Goal: Task Accomplishment & Management: Complete application form

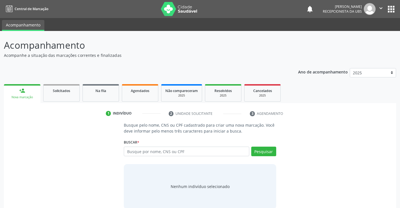
click at [168, 153] on input "text" at bounding box center [186, 151] width 125 height 10
click at [171, 154] on input "text" at bounding box center [186, 151] width 125 height 10
type input "[PERSON_NAME]"
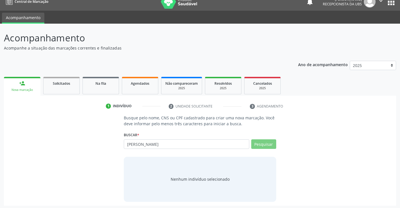
scroll to position [9, 0]
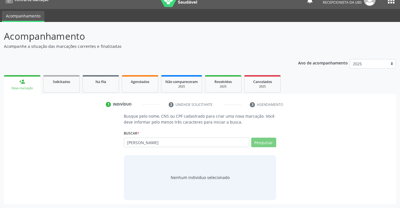
click at [201, 143] on input "[PERSON_NAME]" at bounding box center [186, 142] width 125 height 10
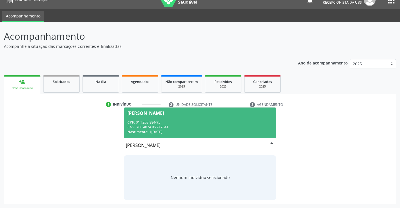
click at [187, 133] on div "Nascimento: [DATE]" at bounding box center [200, 131] width 145 height 5
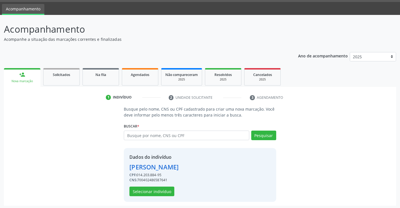
scroll to position [18, 0]
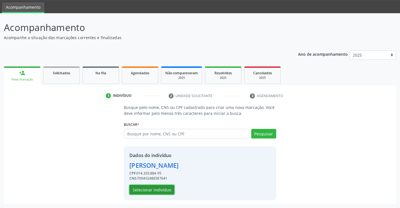
click at [162, 186] on button "Selecionar indivíduo" at bounding box center [151, 190] width 45 height 10
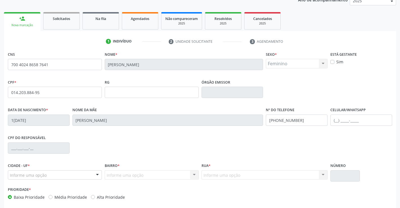
scroll to position [97, 0]
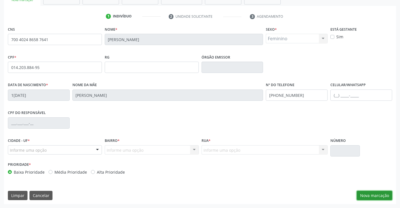
click at [373, 195] on button "Nova marcação" at bounding box center [374, 195] width 35 height 10
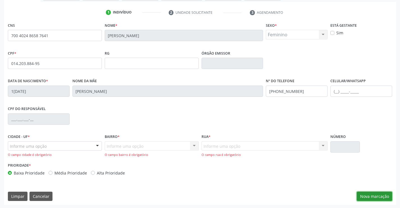
scroll to position [102, 0]
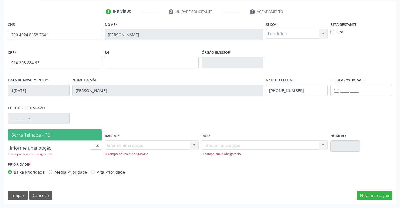
click at [67, 149] on div at bounding box center [55, 145] width 94 height 10
drag, startPoint x: 51, startPoint y: 133, endPoint x: 124, endPoint y: 153, distance: 75.6
click at [51, 133] on span "Serra Talhada - PE" at bounding box center [55, 134] width 94 height 11
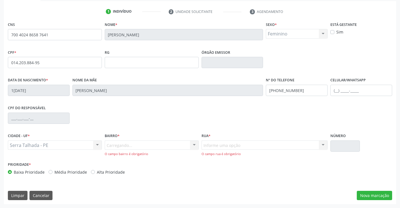
click at [121, 147] on div "Carregando... Nenhum resultado encontrado para: " " Nenhuma opção encontrada. D…" at bounding box center [152, 148] width 94 height 16
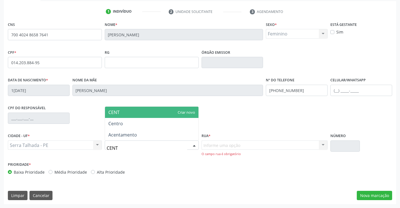
type input "CENTR"
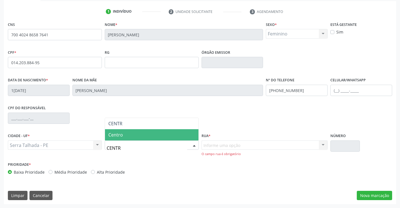
click at [122, 132] on span "Centro" at bounding box center [115, 134] width 15 height 6
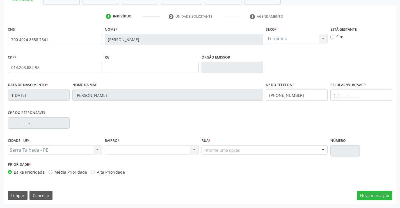
scroll to position [97, 0]
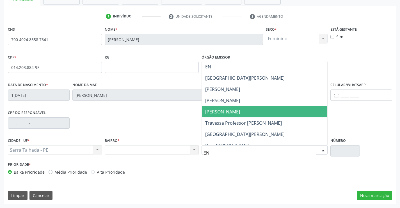
type input "ENO"
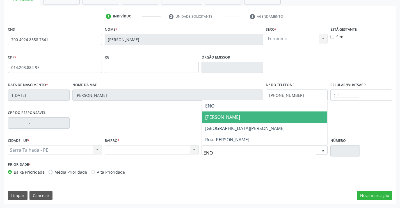
click at [250, 112] on span "[PERSON_NAME]" at bounding box center [265, 116] width 126 height 11
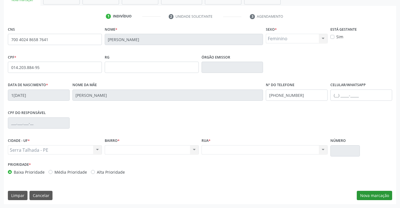
drag, startPoint x: 370, startPoint y: 189, endPoint x: 372, endPoint y: 195, distance: 6.8
click at [372, 195] on div "CNS 700 4024 8658 7641 [GEOGRAPHIC_DATA] * [PERSON_NAME] * Feminino Masculino F…" at bounding box center [200, 114] width 392 height 179
click at [372, 196] on button "Nova marcação" at bounding box center [374, 195] width 35 height 10
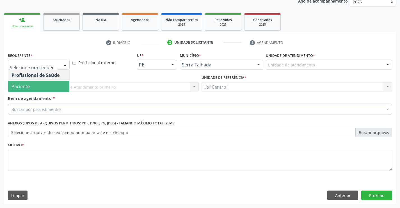
click at [33, 85] on span "Paciente" at bounding box center [38, 86] width 61 height 11
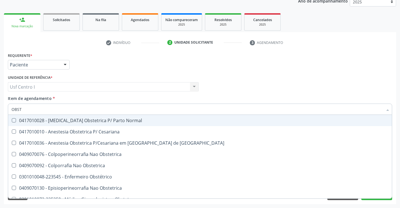
type input "OBSTE"
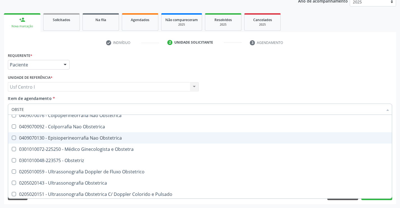
scroll to position [40, 0]
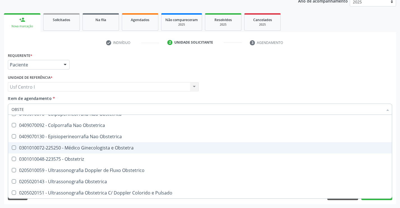
click at [71, 150] on div "0301010072-225250 - Médico Ginecologista e Obstetra" at bounding box center [200, 147] width 377 height 4
checkbox Obstetra "true"
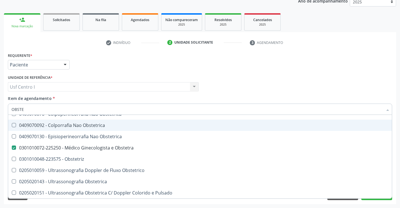
click at [131, 73] on div "Unidade de referência * Usf Centro I Usf Centro I Nenhum resultado encontrado p…" at bounding box center [103, 82] width 191 height 18
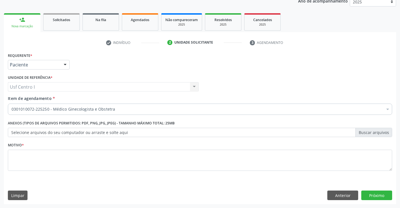
scroll to position [0, 0]
click at [107, 165] on textarea at bounding box center [200, 159] width 384 height 21
type textarea ","
click at [384, 195] on button "Próximo" at bounding box center [376, 195] width 31 height 10
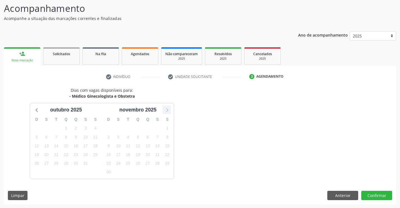
scroll to position [53, 0]
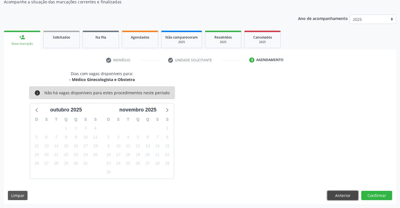
click at [336, 199] on button "Anterior" at bounding box center [342, 195] width 31 height 10
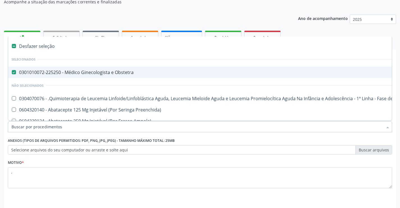
click at [27, 74] on div "0301010072-225250 - Médico Ginecologista e Obstetra" at bounding box center [230, 72] width 437 height 4
checkbox Obstetra "false"
click at [88, 18] on div "Ano de acompanhamento 2025 2024 person_add Nova marcação Solicitados Na fila Ag…" at bounding box center [200, 116] width 392 height 210
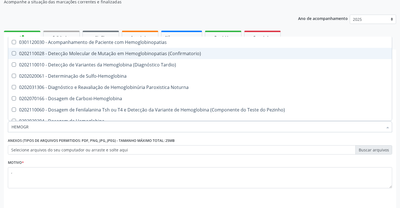
type input "HEMOGRA"
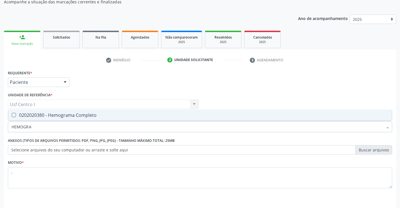
click at [49, 110] on span "0202020380 - Hemograma Completo" at bounding box center [200, 114] width 384 height 11
checkbox Completo "true"
type input "HEMOGRA"
click at [112, 85] on div "Requerente * Paciente Profissional de Saúde Paciente Nenhum resultado encontrad…" at bounding box center [200, 132] width 384 height 127
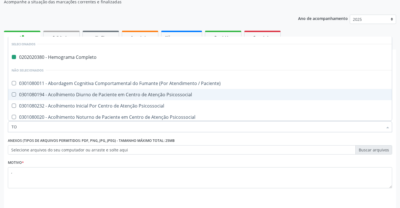
type input "TOX"
checkbox Completo "false"
type input "TOXO"
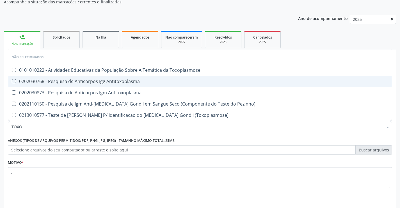
click at [64, 83] on div "0202030768 - Pesquisa de Anticorpos Igg Antitoxoplasma" at bounding box center [200, 81] width 377 height 4
checkbox Antitoxoplasma "true"
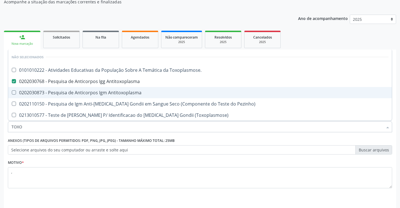
click at [65, 90] on div "0202030873 - Pesquisa de Anticorpos Igm Antitoxoplasma" at bounding box center [200, 92] width 377 height 4
checkbox Antitoxoplasma "true"
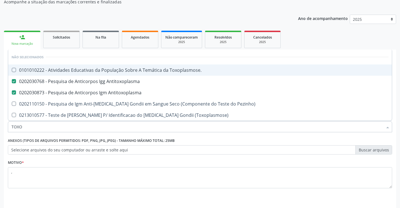
click at [84, 52] on li "Não selecionados" at bounding box center [200, 56] width 384 height 15
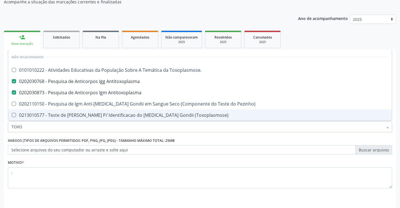
click at [61, 130] on input "TOXO" at bounding box center [198, 126] width 372 height 11
type input "TOX"
checkbox Antitoxoplasma "false"
checkbox Pezinho\) "true"
checkbox \(Toxoplasmose\) "true"
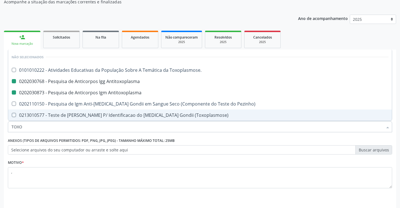
checkbox Antitoxoplasma "false"
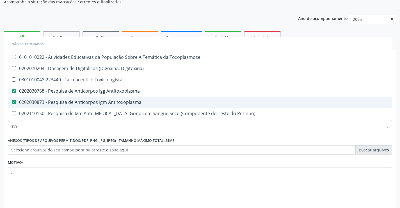
type input "T"
checkbox Toxoplasmose\ "true"
checkbox Antitoxoplasma "false"
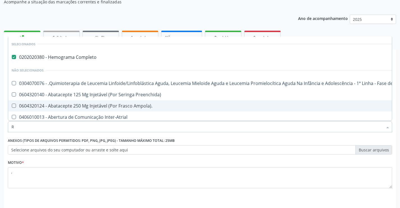
type input "RU"
checkbox Completo "false"
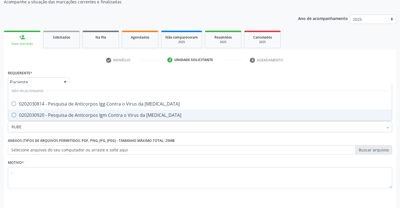
type input "RUBEO"
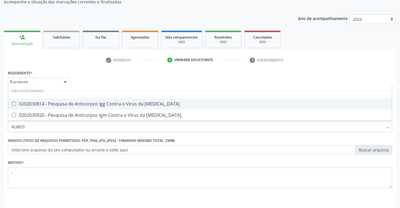
click at [66, 105] on div "0202030814 - Pesquisa de Anticorpos Igg Contra o Virus da [MEDICAL_DATA]" at bounding box center [200, 103] width 377 height 4
checkbox Rubeola "true"
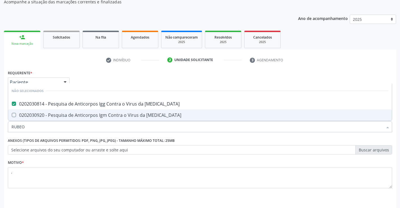
click at [68, 115] on div "0202030920 - Pesquisa de Anticorpos Igm Contra o Virus da [MEDICAL_DATA]" at bounding box center [200, 115] width 377 height 4
checkbox Rubeola "true"
drag, startPoint x: 63, startPoint y: 129, endPoint x: 0, endPoint y: 129, distance: 63.2
click at [0, 129] on div "Acompanhamento Acompanhe a situação das marcações correntes e finalizadas Relat…" at bounding box center [200, 101] width 400 height 247
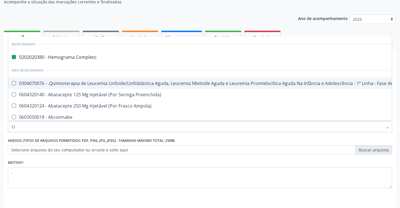
type input "CIT"
checkbox Completo "false"
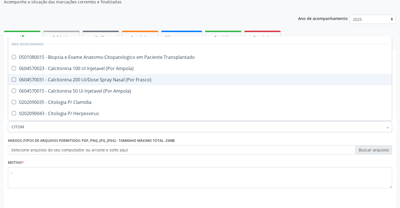
type input "CITOME"
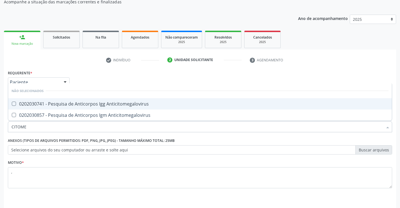
click at [13, 105] on Anticitomegalovirus at bounding box center [14, 103] width 4 height 4
click at [12, 105] on Anticitomegalovirus "checkbox" at bounding box center [10, 104] width 4 height 4
checkbox Anticitomegalovirus "true"
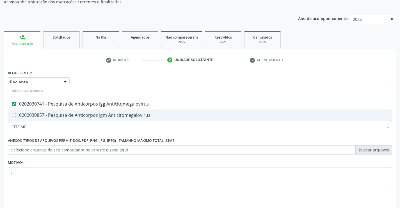
click at [17, 114] on div "0202030857 - Pesquisa de Anticorpos Igm Anticitomegalovirus" at bounding box center [200, 115] width 377 height 4
checkbox Anticitomegalovirus "true"
drag, startPoint x: 26, startPoint y: 129, endPoint x: 0, endPoint y: 128, distance: 26.2
click at [2, 131] on div "Acompanhamento Acompanhe a situação das marcações correntes e finalizadas Relat…" at bounding box center [200, 101] width 400 height 247
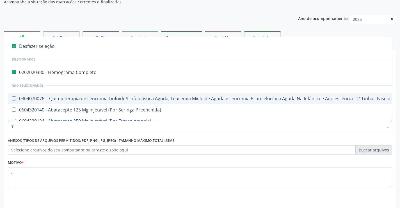
type input "TA"
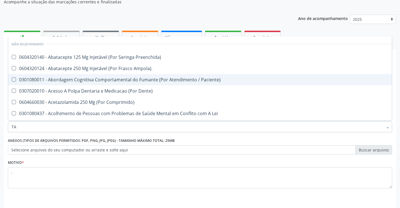
checkbox Preenchida\) "false"
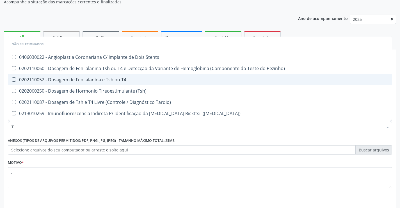
type input "TS"
checkbox Stents "false"
type input "TSH"
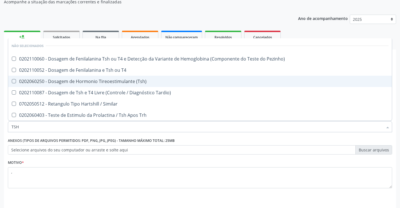
click at [113, 81] on div "0202060250 - Dosagem de Hormonio Tireoestimulante (Tsh)" at bounding box center [200, 81] width 377 height 4
checkbox \(Tsh\) "true"
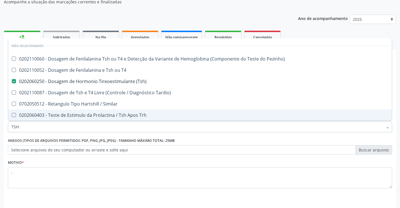
click at [50, 131] on input "TSH" at bounding box center [198, 126] width 372 height 11
type input "TS"
checkbox \(Tsh\) "false"
checkbox Tardio\) "true"
type input "T"
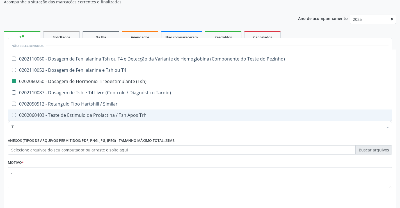
checkbox Pezinho\) "true"
checkbox Tardio\) "false"
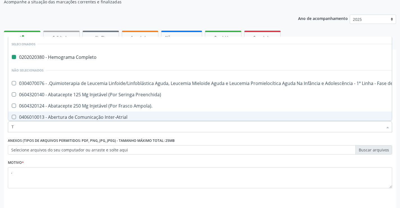
type input "T4"
checkbox Completo "false"
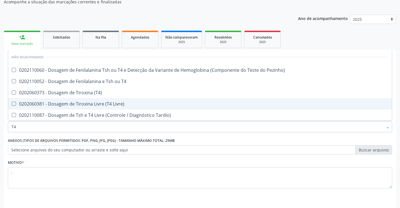
click at [88, 105] on div "0202060381 - Dosagem de Tiroxina Livre (T4 Livre)" at bounding box center [200, 103] width 377 height 4
checkbox Livre\) "true"
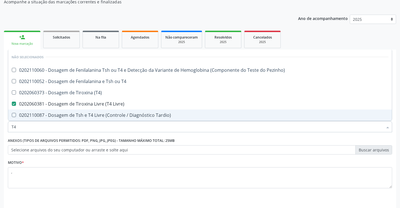
drag, startPoint x: 29, startPoint y: 130, endPoint x: 7, endPoint y: 130, distance: 21.3
click at [7, 130] on div "Item de agendamento * T4 Desfazer seleção Não selecionados 0202110060 - Dosagem…" at bounding box center [199, 124] width 387 height 22
checkbox Pezinho\) "true"
checkbox Livre\) "false"
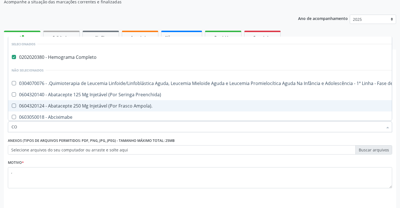
type input "COL"
checkbox Completo "false"
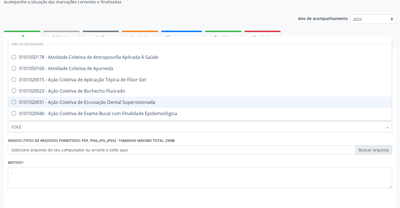
type input "COLES"
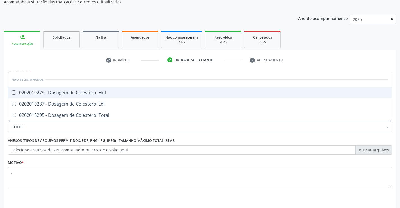
click at [55, 94] on div "0202010279 - Dosagem de Colesterol Hdl" at bounding box center [200, 92] width 377 height 4
checkbox Hdl "true"
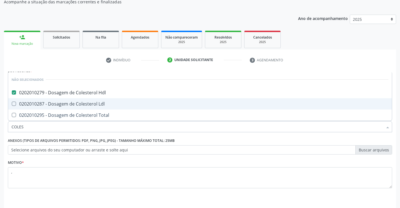
click at [56, 102] on div "0202010287 - Dosagem de Colesterol Ldl" at bounding box center [200, 103] width 377 height 4
checkbox Ldl "true"
click at [58, 110] on span "0202010295 - Dosagem de Colesterol Total" at bounding box center [200, 114] width 384 height 11
checkbox Total "true"
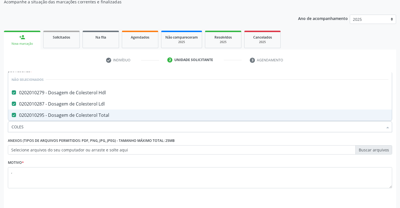
drag, startPoint x: 53, startPoint y: 125, endPoint x: 0, endPoint y: 127, distance: 52.6
click at [1, 128] on div "Acompanhamento Acompanhe a situação das marcações correntes e finalizadas Relat…" at bounding box center [200, 101] width 400 height 247
checkbox Total "false"
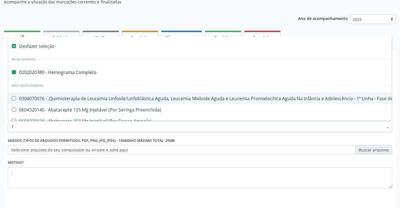
type input "TR"
checkbox Completo "false"
checkbox Especiais "true"
checkbox Radiologista "true"
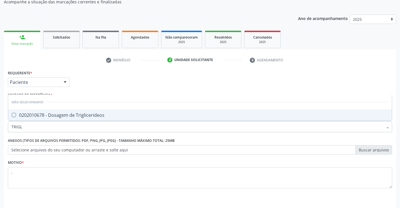
type input "TRIGLI"
click at [88, 116] on div "0202010678 - Dosagem de Triglicerideos" at bounding box center [200, 115] width 377 height 4
checkbox Triglicerideos "true"
drag, startPoint x: 49, startPoint y: 133, endPoint x: 0, endPoint y: 135, distance: 49.5
click at [0, 135] on div "Acompanhamento Acompanhe a situação das marcações correntes e finalizadas Relat…" at bounding box center [200, 101] width 400 height 247
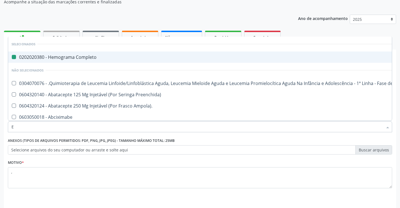
type input "EA"
checkbox Completo "false"
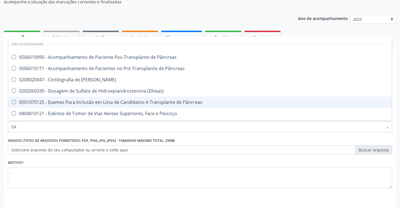
type input "E"
checkbox Pâncreas "true"
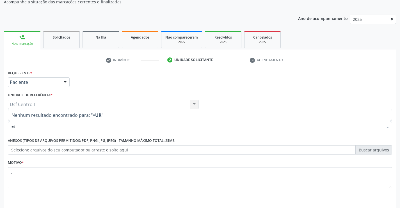
type input "="
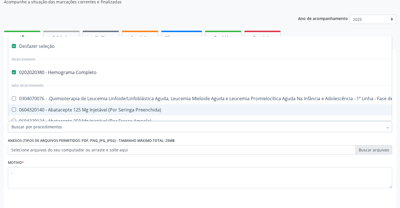
type input "U"
checkbox Completo "false"
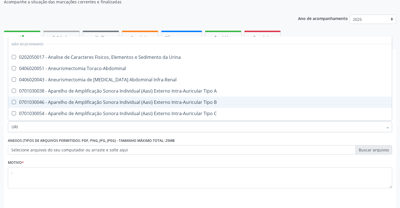
type input "URIN"
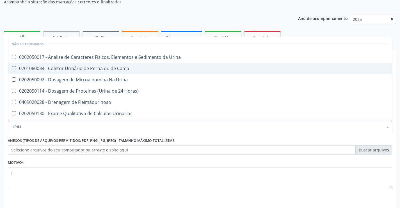
click at [81, 62] on span "0202050017 - Analise de Caracteres Fisicos, Elementos e Sedimento da Urina" at bounding box center [200, 56] width 384 height 11
checkbox Urina "true"
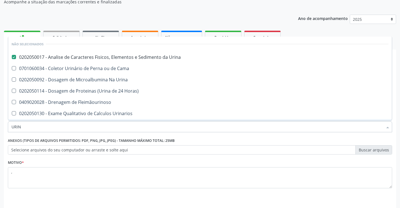
checkbox Urina "true"
checkbox Horas\) "true"
checkbox Fleimãourinoso "true"
checkbox Urinarios "true"
checkbox Quantitativa "true"
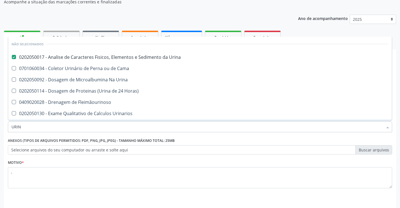
checkbox Delgada\) "true"
checkbox Urina "true"
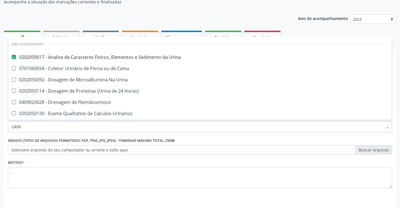
checkbox Urina "true"
checkbox Cama "true"
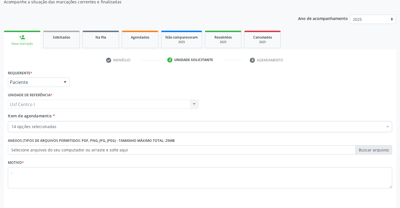
click at [4, 132] on div "Requerente * Paciente Profissional de Saúde Paciente Nenhum resultado encontrad…" at bounding box center [200, 145] width 392 height 152
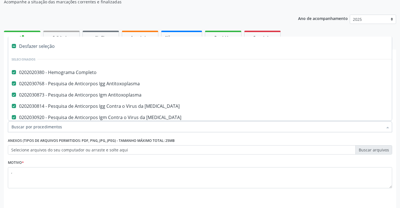
click at [45, 128] on input "Item de agendamento *" at bounding box center [198, 126] width 372 height 11
type input "U"
checkbox Hdl "false"
checkbox Ldl "false"
checkbox Total "false"
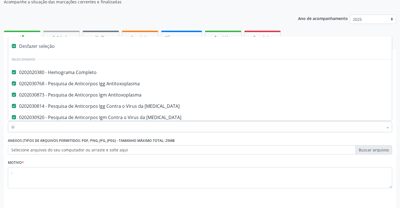
checkbox Triglicerideos "false"
checkbox Urina "false"
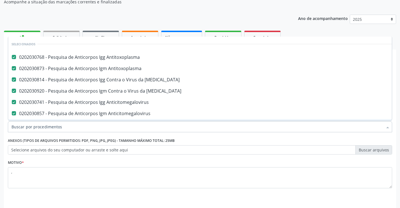
checkbox Manutenção "true"
checkbox Inter-Atrial "true"
checkbox Valvar "true"
checkbox Adolescente\) "true"
checkbox Valvar "true"
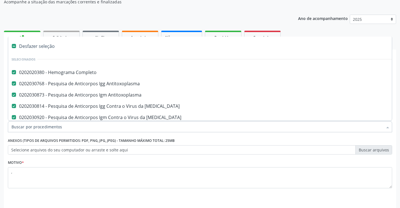
type input "C"
checkbox Urina "false"
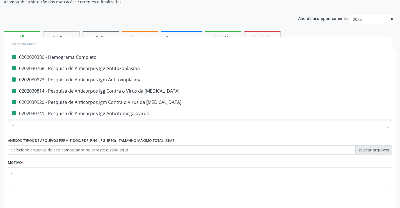
type input "CU"
checkbox Completo "false"
checkbox Antitoxoplasma "false"
checkbox Rubeola "false"
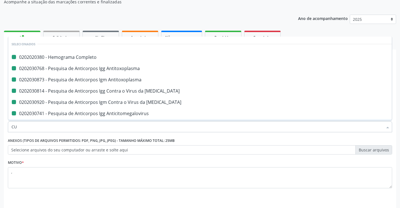
checkbox Anticitomegalovirus "false"
checkbox Hdl "false"
checkbox Total "false"
checkbox Triglicerideos "false"
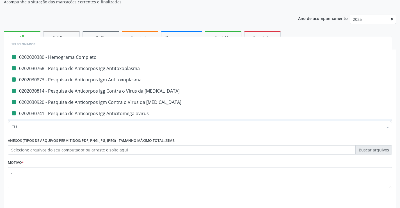
checkbox Urina "false"
checkbox Antitoxoplasma "false"
checkbox Ldl "false"
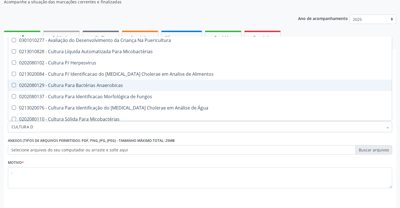
scroll to position [0, 0]
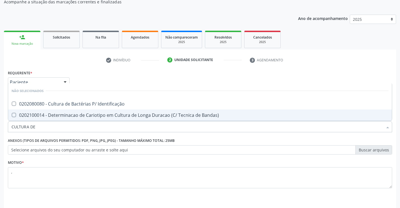
type input "CULTURA DE"
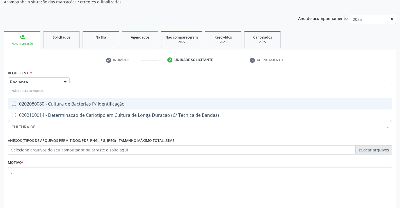
click at [87, 103] on div "0202080080 - Cultura de Bactérias P/ Identificação" at bounding box center [200, 103] width 377 height 4
checkbox Identificação "true"
click at [95, 70] on div "Requerente * Paciente Profissional de Saúde Paciente Nenhum resultado encontrad…" at bounding box center [200, 132] width 384 height 127
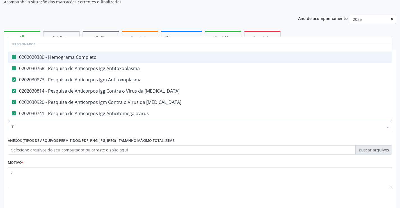
type input "TG"
checkbox Completo "false"
checkbox Antitoxoplasma "false"
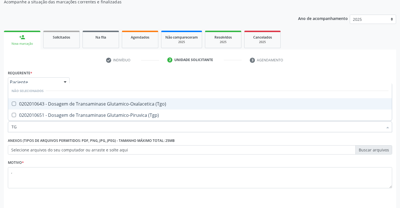
click at [74, 103] on div "0202010643 - Dosagem de Transaminase Glutamico-Oxalacetica (Tgo)" at bounding box center [200, 103] width 377 height 4
checkbox \(Tgo\) "true"
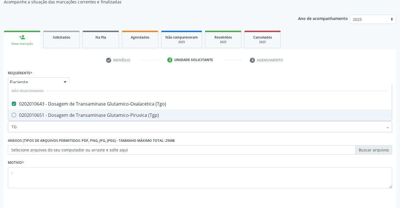
click at [77, 114] on div "0202010651 - Dosagem de Transaminase Glutamico-Piruvica (Tgp)" at bounding box center [200, 115] width 377 height 4
checkbox \(Tgp\) "true"
drag, startPoint x: 73, startPoint y: 128, endPoint x: 0, endPoint y: 131, distance: 73.1
click at [0, 131] on div "Acompanhamento Acompanhe a situação das marcações correntes e finalizadas Relat…" at bounding box center [200, 101] width 400 height 247
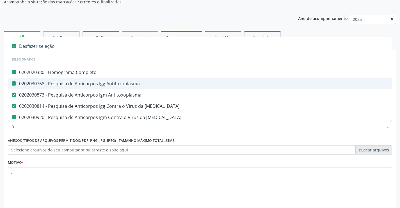
type input "BI"
checkbox Completo "false"
checkbox Antitoxoplasma "false"
checkbox Rubeola "false"
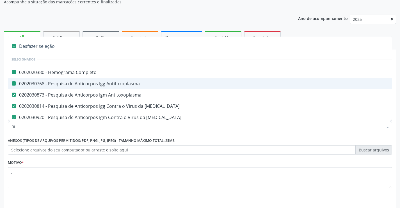
checkbox Anticitomegalovirus "false"
checkbox \(Tsh\) "false"
checkbox Livre\) "false"
checkbox Hdl "false"
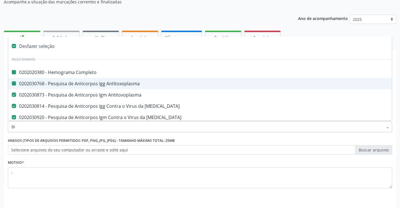
checkbox Ldl "false"
checkbox Total "false"
checkbox Triglicerideos "false"
checkbox Urina "false"
checkbox Identificação "false"
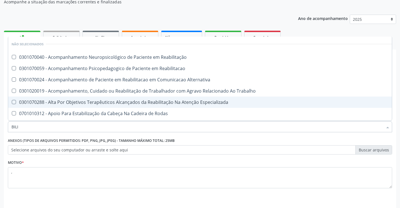
type input "BILIR"
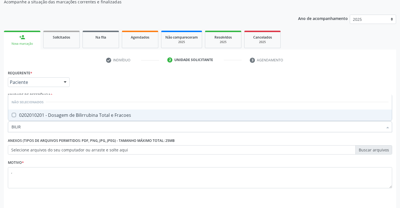
click at [49, 113] on div "0202010201 - Dosagem de Bilirrubina Total e Fracoes" at bounding box center [200, 115] width 377 height 4
checkbox Fracoes "true"
drag, startPoint x: 32, startPoint y: 128, endPoint x: 2, endPoint y: 129, distance: 29.8
click at [2, 129] on div "Acompanhamento Acompanhe a situação das marcações correntes e finalizadas Relat…" at bounding box center [200, 101] width 400 height 247
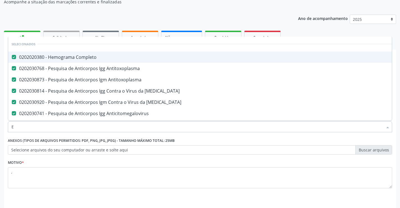
type input "EL"
checkbox Antitoxoplasma "false"
checkbox Rubeola "false"
checkbox Anticitomegalovirus "false"
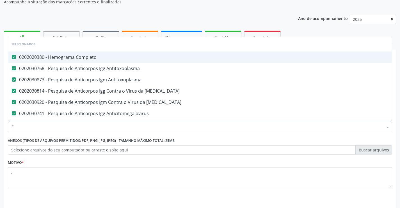
checkbox Anticitomegalovirus "false"
checkbox \(Tsh\) "false"
checkbox Livre\) "false"
checkbox Hdl "false"
checkbox Ldl "false"
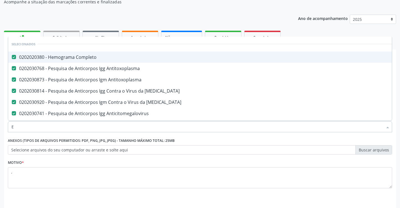
checkbox Total "false"
checkbox Triglicerideos "false"
checkbox Urina "false"
checkbox Identificação "false"
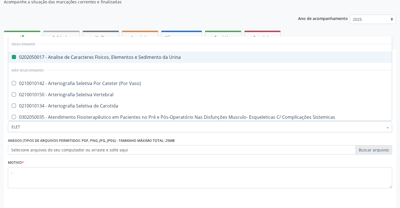
type input "ELETR"
checkbox Urina "false"
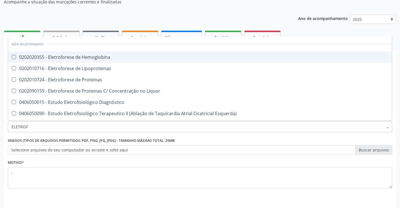
type input "ELETROFO"
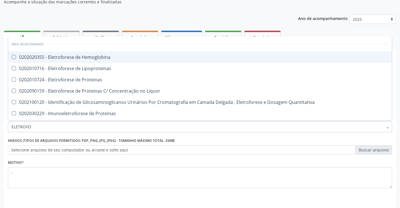
click at [80, 55] on div "0202020355 - Eletroforese de Hemoglobina" at bounding box center [200, 57] width 377 height 4
checkbox Hemoglobina "true"
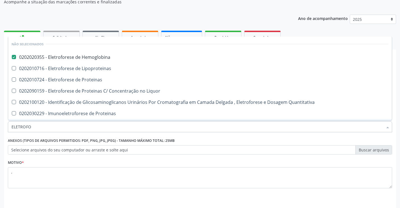
drag, startPoint x: 49, startPoint y: 132, endPoint x: 0, endPoint y: 131, distance: 48.9
click at [0, 131] on div "Acompanhamento Acompanhe a situação das marcações correntes e finalizadas Relat…" at bounding box center [200, 101] width 400 height 247
checkbox Proteinas "true"
checkbox Liquor "true"
checkbox Quantitativa "true"
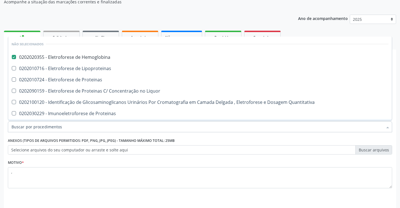
checkbox Proteinas "true"
checkbox Eletroforese\) "true"
checkbox Bacteriana\) "true"
checkbox Lipoproteinas "true"
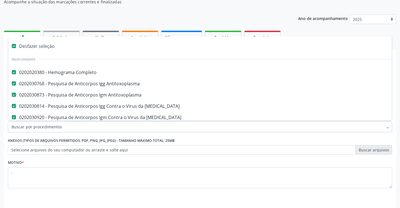
type input "F"
checkbox Rubeola "false"
checkbox Anticitomegalovirus "false"
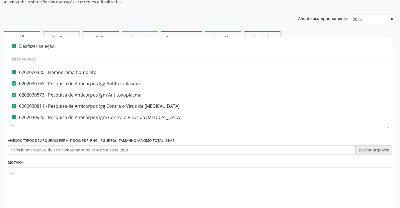
checkbox \(Tsh\) "false"
checkbox Livre\) "false"
checkbox Hdl "false"
checkbox Ldl "false"
checkbox Total "false"
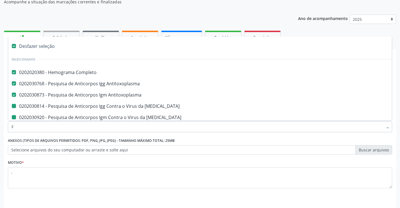
checkbox Triglicerideos "false"
checkbox Urina "false"
checkbox Identificação "false"
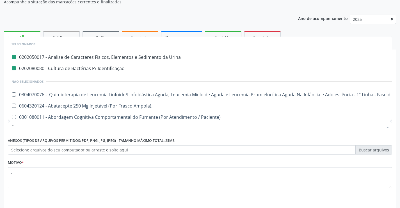
type input "FE"
checkbox Urina "false"
checkbox Identificação "false"
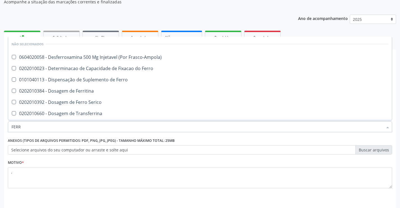
type input "FERRO"
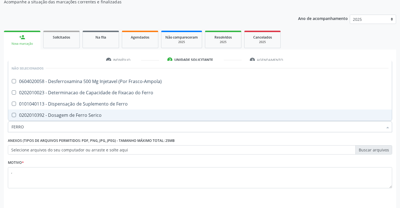
click at [46, 116] on div "0202010392 - Dosagem de Ferro Serico" at bounding box center [200, 115] width 377 height 4
checkbox Serico "true"
drag, startPoint x: 42, startPoint y: 123, endPoint x: 7, endPoint y: 127, distance: 35.9
click at [8, 129] on div "Item de agendamento * FERRO Desfazer seleção Não selecionados 0604020058 - Desf…" at bounding box center [199, 124] width 387 height 22
checkbox Frasco-Ampola\) "true"
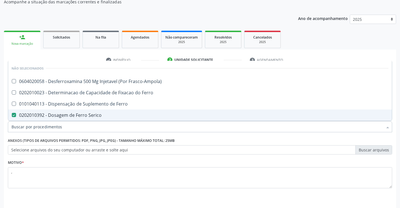
checkbox Ferro "true"
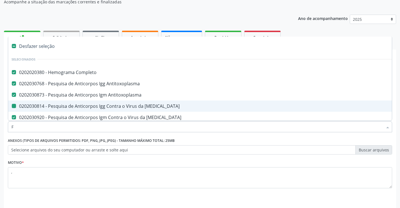
type input "FE"
checkbox Completo "false"
checkbox Rubeola "false"
checkbox Antitoxoplasma "false"
checkbox Rubeola "false"
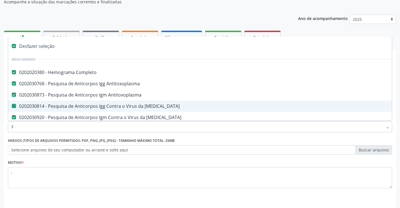
checkbox Anticitomegalovirus "false"
checkbox \(Tsh\) "false"
checkbox Livre\) "false"
checkbox Hdl "false"
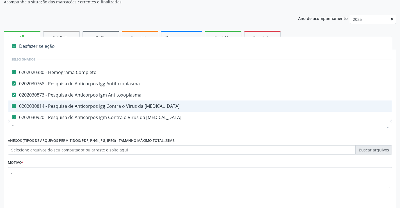
checkbox Ldl "false"
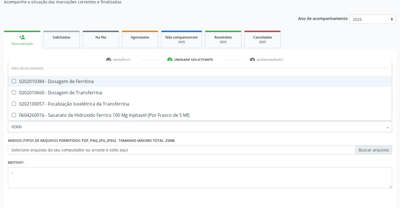
click at [75, 77] on span "0202010384 - Dosagem de Ferritina" at bounding box center [200, 81] width 384 height 11
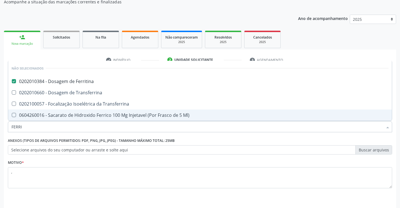
drag, startPoint x: 34, startPoint y: 126, endPoint x: 4, endPoint y: 126, distance: 29.8
click at [4, 126] on div "Requerente * Paciente Profissional de Saúde Paciente Nenhum resultado encontrad…" at bounding box center [200, 145] width 392 height 152
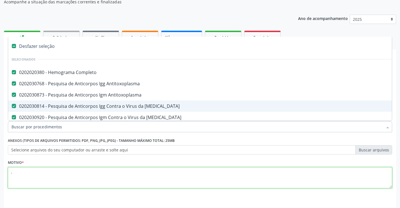
click at [100, 172] on textarea "," at bounding box center [200, 177] width 384 height 21
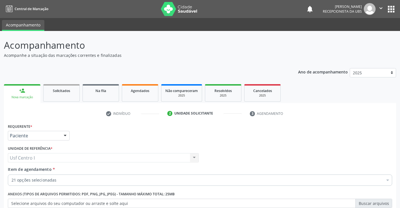
scroll to position [53, 0]
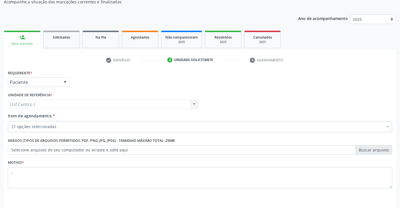
click at [74, 122] on div "21 opções selecionadas" at bounding box center [200, 126] width 384 height 11
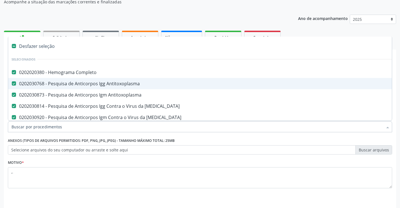
type input "U"
checkbox Urina "false"
checkbox Identificação "false"
checkbox \(Tgo\) "false"
checkbox \(Tgp\) "false"
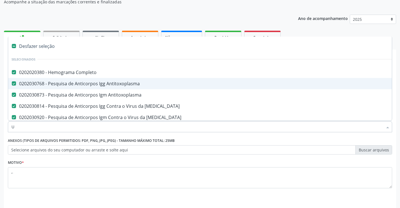
checkbox Fracoes "false"
checkbox Hemoglobina "false"
checkbox Serico "false"
checkbox Ferritina "false"
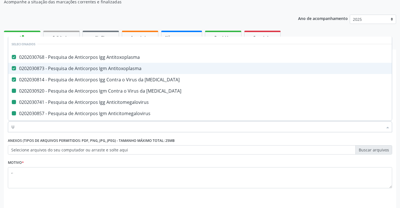
type input "UR"
checkbox Rubeola "false"
checkbox Anticitomegalovirus "false"
checkbox \(Tsh\) "false"
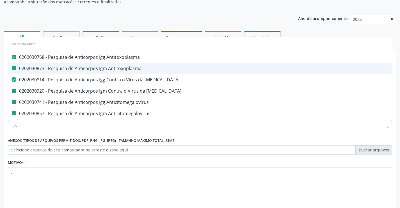
checkbox Urina "false"
checkbox Identificação "false"
checkbox \(Tgo\) "false"
checkbox \(Tgp\) "false"
checkbox Fracoes "false"
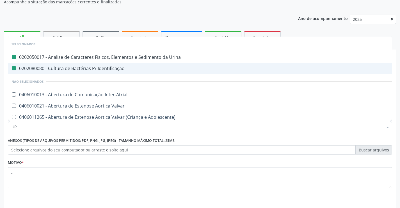
type input "URE"
checkbox Urina "false"
checkbox Identificação "false"
type input "UREI"
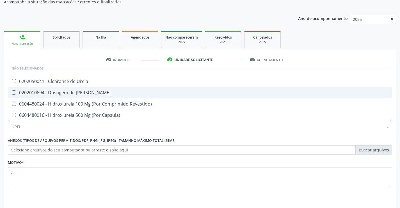
click at [75, 92] on div "0202010694 - Dosagem de [PERSON_NAME]" at bounding box center [200, 92] width 377 height 4
checkbox Ureia "true"
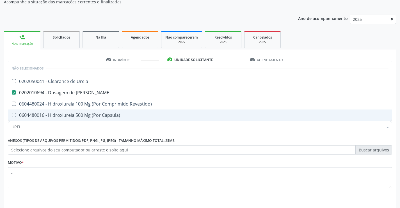
click at [80, 130] on input "UREI" at bounding box center [198, 126] width 372 height 11
type input "URE"
checkbox Ureia "false"
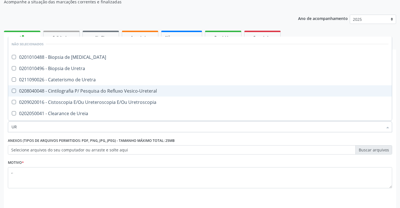
type input "U"
checkbox Ureter "true"
checkbox Uretra "true"
checkbox Vesico-Ureteral "true"
checkbox Uretroscopia "true"
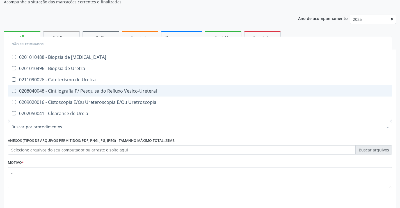
checkbox Ureia "true"
checkbox Unilateral\ "true"
checkbox Periapical "true"
checkbox Puerperal "true"
checkbox Utero "true"
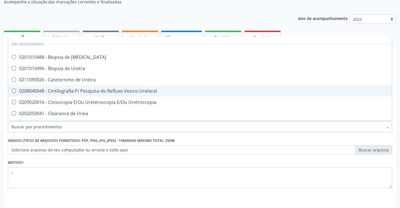
checkbox Hidatiforme "true"
checkbox Sessao\) "true"
checkbox Ureia "true"
checkbox Peri-Uretral "true"
checkbox Diuretico "true"
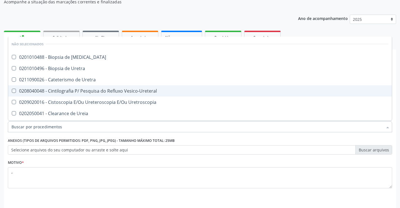
checkbox Cistoscopia "true"
checkbox Ureter "true"
checkbox Revestido\) "true"
checkbox Capsula\) "true"
checkbox Cistoscopica "true"
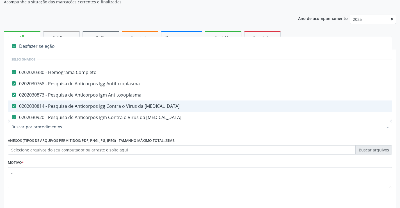
type input "C"
checkbox Hemoglobina "false"
checkbox Serico "false"
checkbox Ferritina "false"
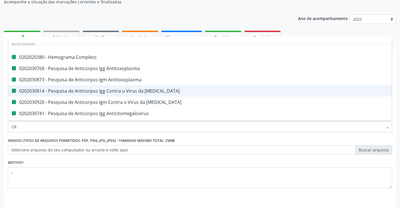
type input "CRE"
checkbox Completo "false"
checkbox Antitoxoplasma "false"
checkbox Rubeola "false"
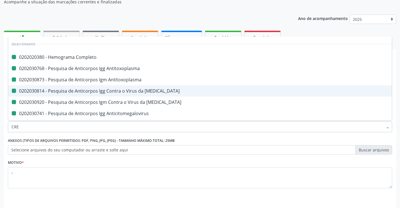
checkbox Anticitomegalovirus "false"
checkbox Hdl "false"
checkbox Ldl "false"
checkbox Total "false"
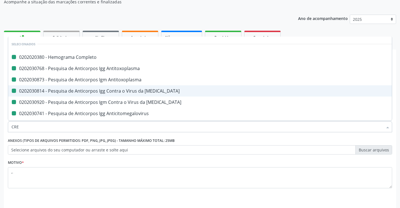
checkbox Triglicerideos "false"
checkbox Urina "false"
checkbox \(Tgo\) "false"
checkbox \(Tgp\) "false"
checkbox Fracoes "false"
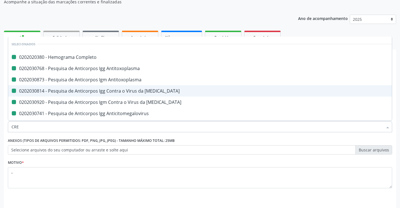
checkbox Serico "false"
checkbox Antitoxoplasma "false"
checkbox Identificação "false"
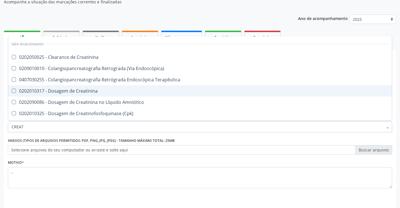
type input "CREATI"
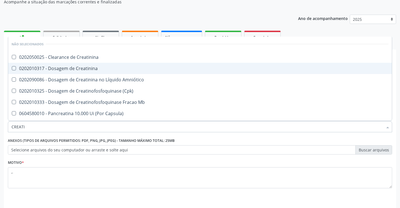
click at [57, 69] on div "0202010317 - Dosagem de Creatinina" at bounding box center [200, 68] width 377 height 4
checkbox Creatinina "true"
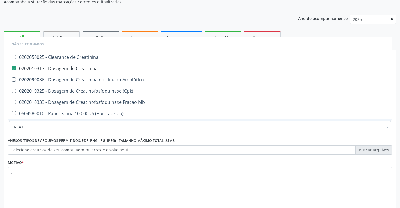
drag, startPoint x: 44, startPoint y: 128, endPoint x: 0, endPoint y: 128, distance: 43.8
click at [0, 128] on div "Acompanhamento Acompanhe a situação das marcações correntes e finalizadas Relat…" at bounding box center [200, 101] width 400 height 247
checkbox Creatinina "true"
checkbox \(Cpk\) "true"
checkbox Capsula\) "true"
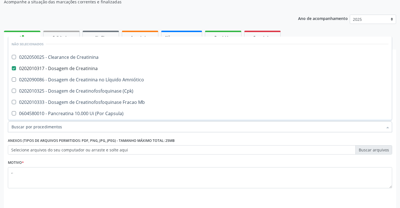
checkbox Capsula\) "true"
checkbox Amniótico "true"
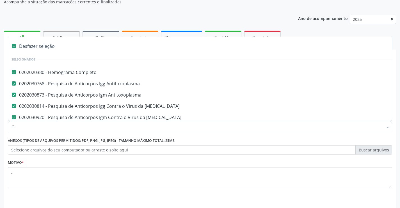
type input "GL"
